Goal: Find specific page/section: Find specific page/section

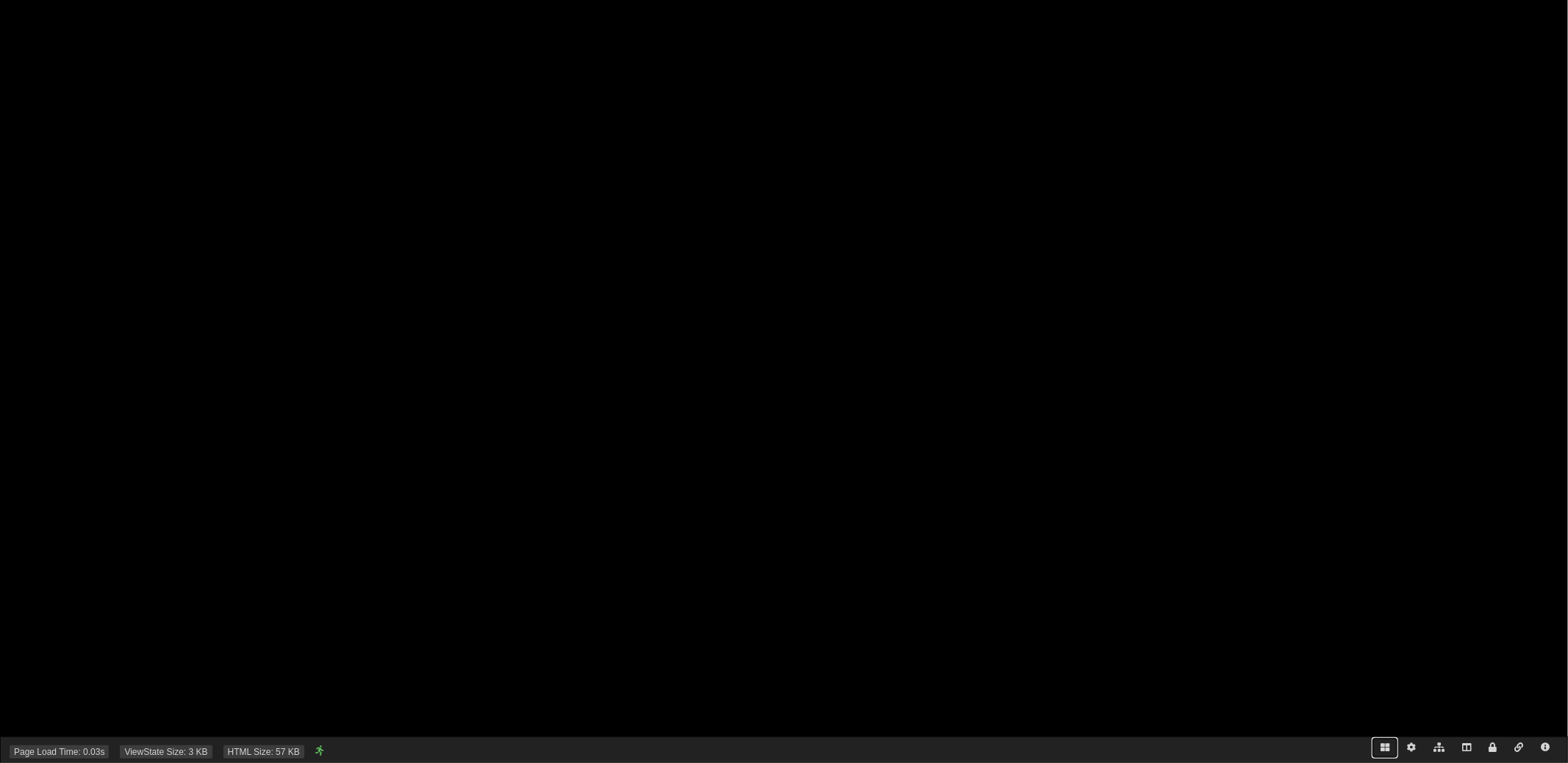
click at [1386, 747] on icon at bounding box center [1385, 747] width 9 height 9
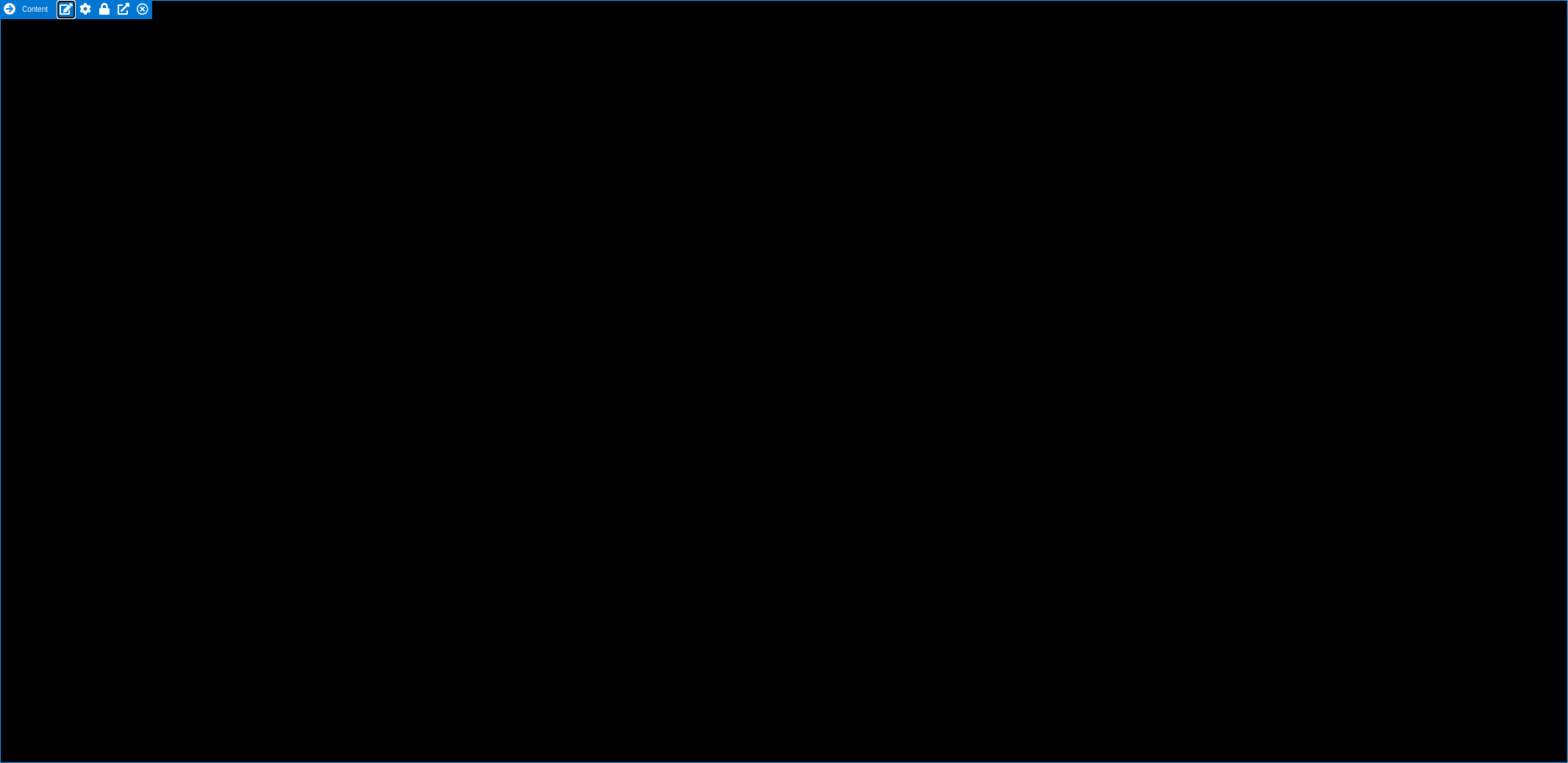
click at [66, 11] on icon at bounding box center [66, 9] width 13 height 11
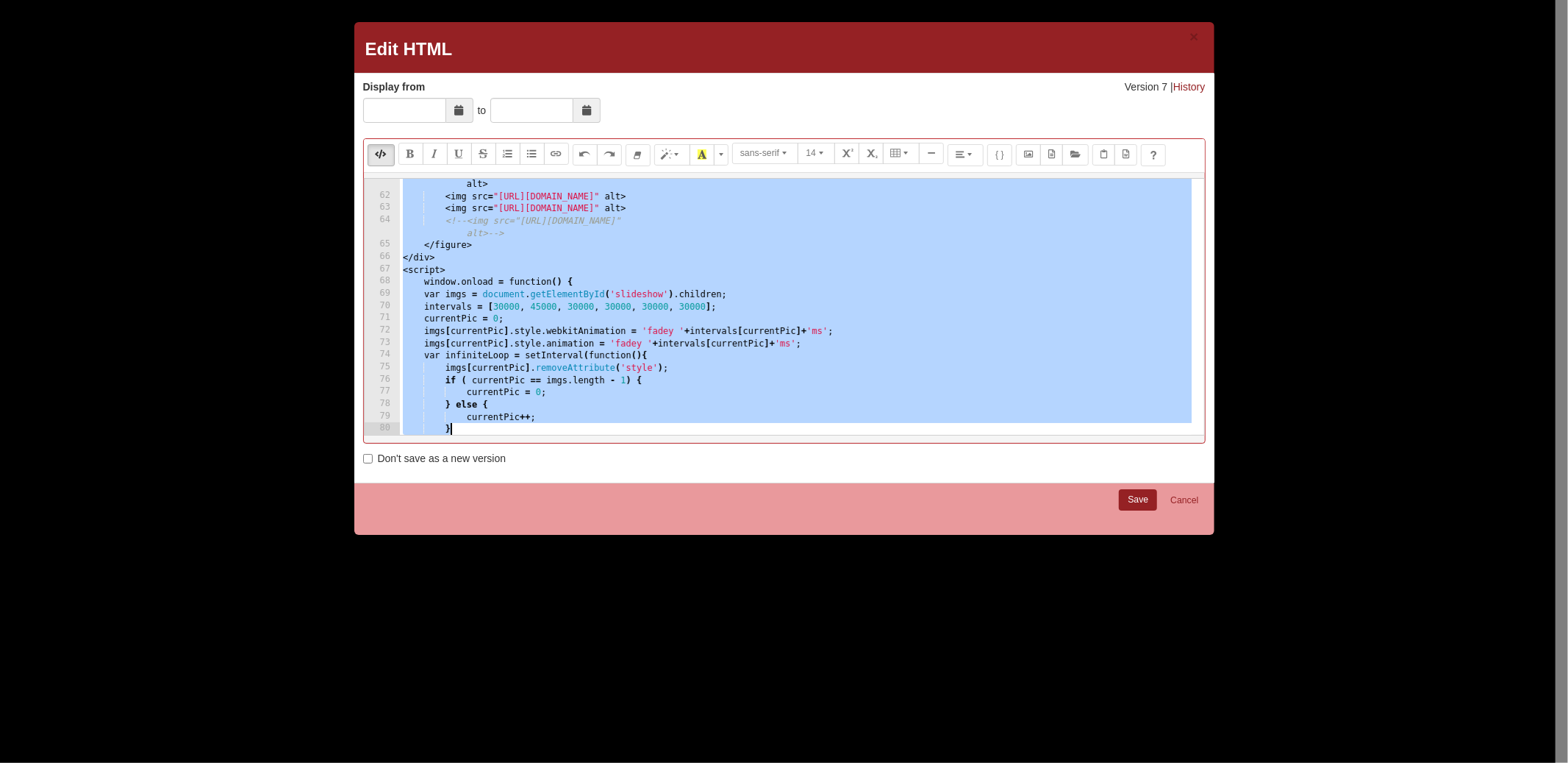
scroll to position [945, 0]
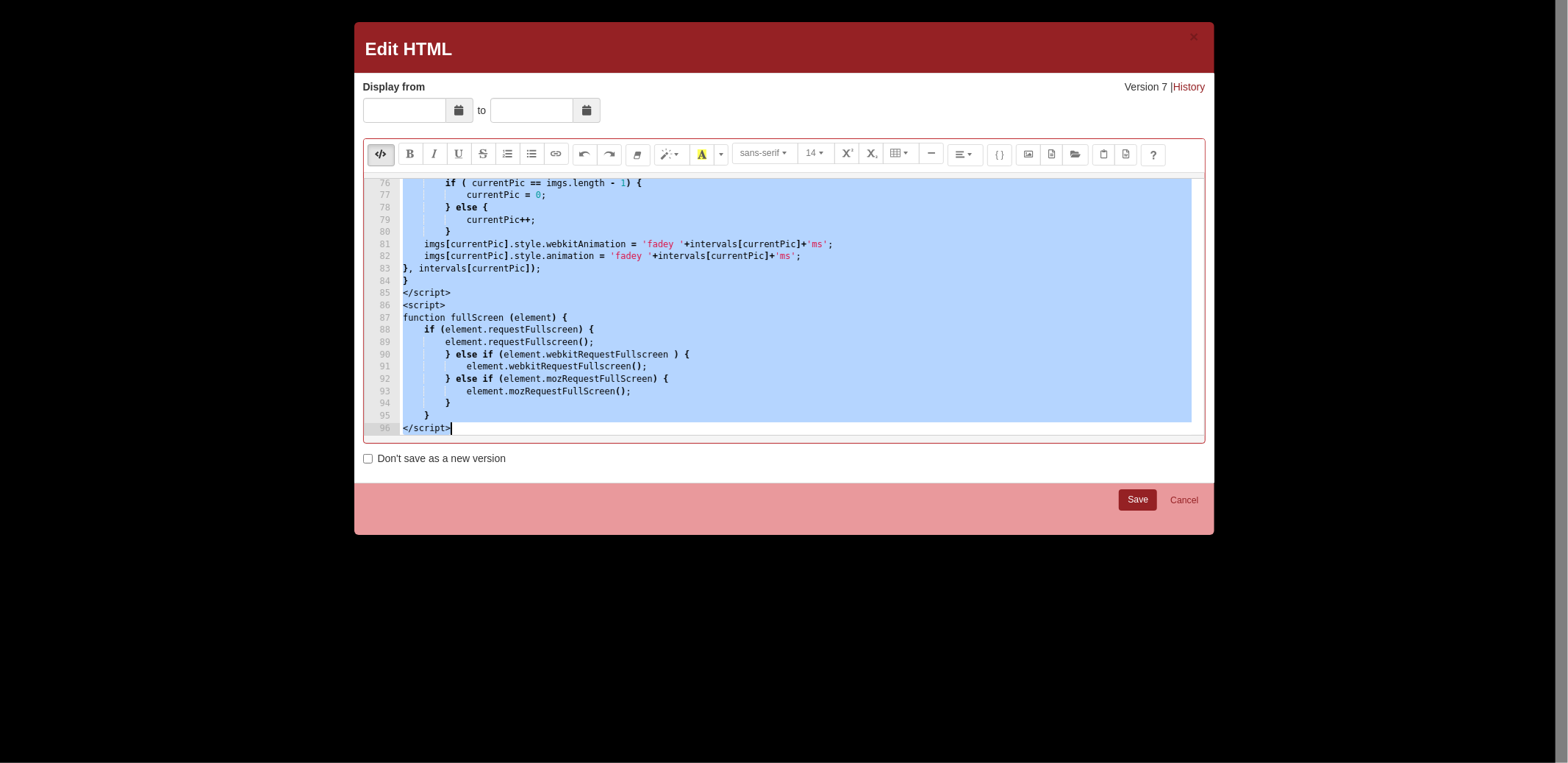
drag, startPoint x: 402, startPoint y: 185, endPoint x: 573, endPoint y: 504, distance: 361.9
click at [573, 504] on div "× Edit HTML Version 7 | History Display from to Display from is required. Norma…" at bounding box center [784, 278] width 861 height 513
type textarea "} </script>"
click at [1189, 500] on link "Cancel" at bounding box center [1185, 501] width 47 height 23
